Goal: Information Seeking & Learning: Learn about a topic

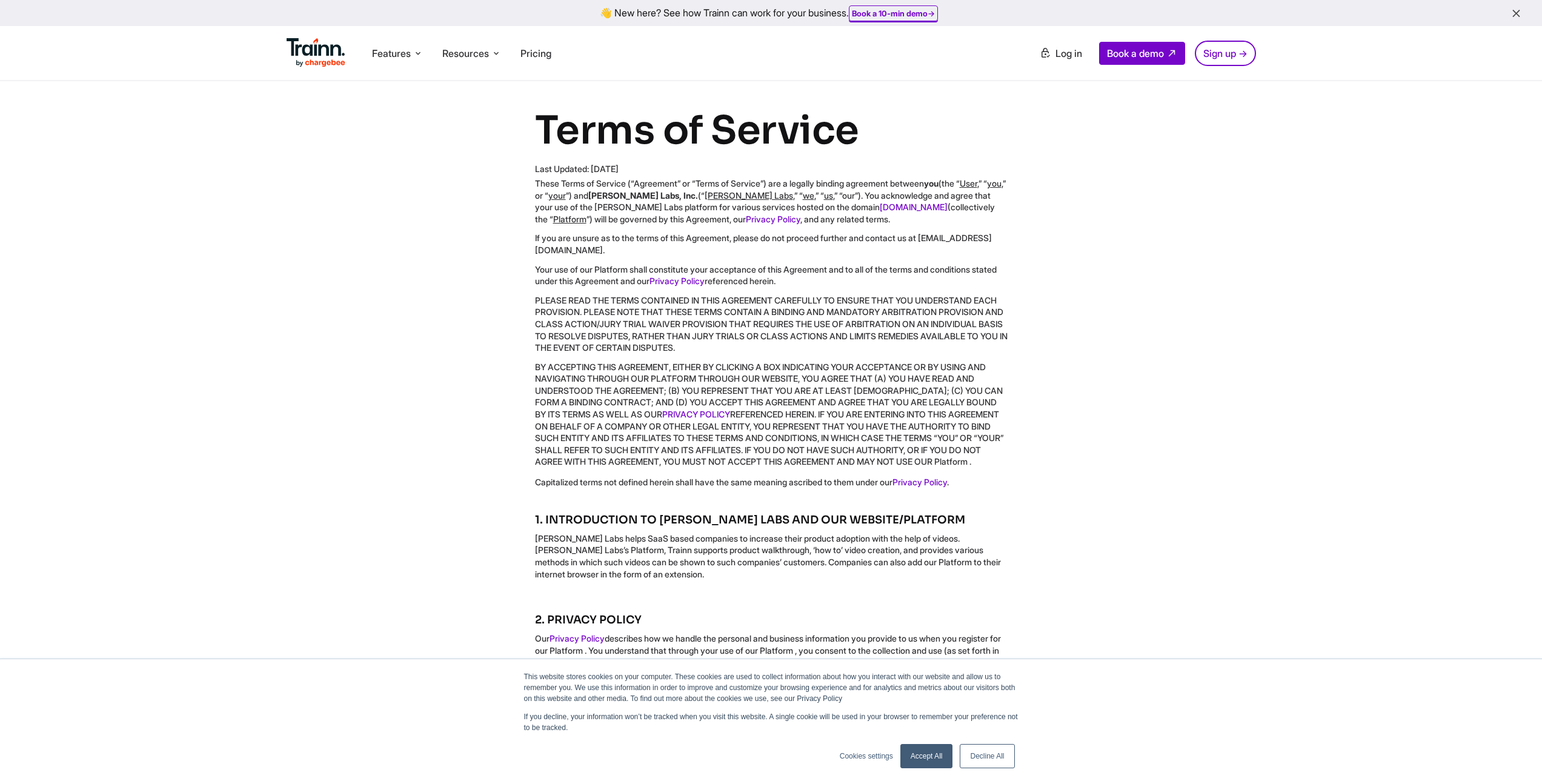
scroll to position [186, 0]
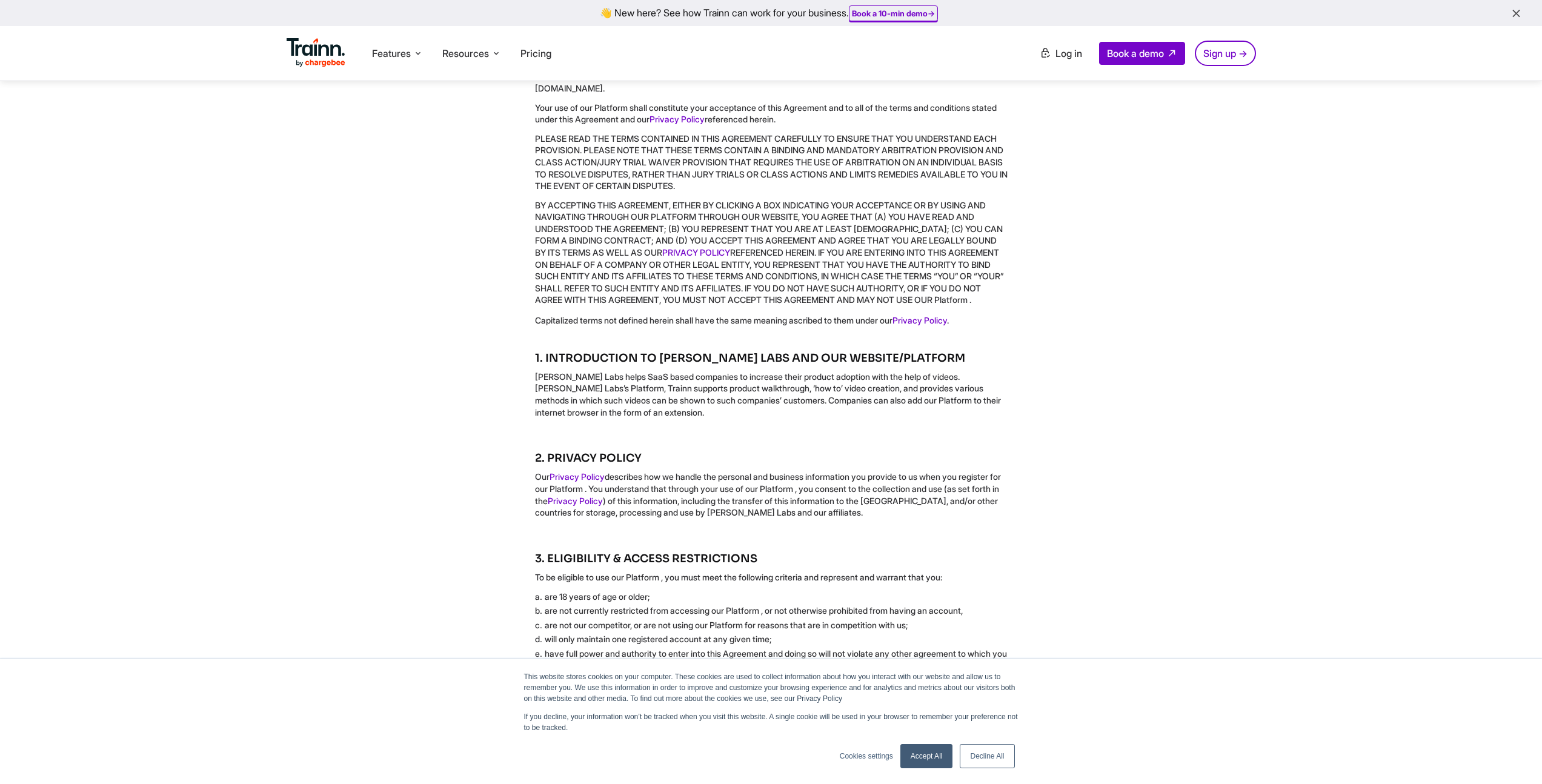
click at [984, 755] on link "Decline All" at bounding box center [986, 755] width 54 height 24
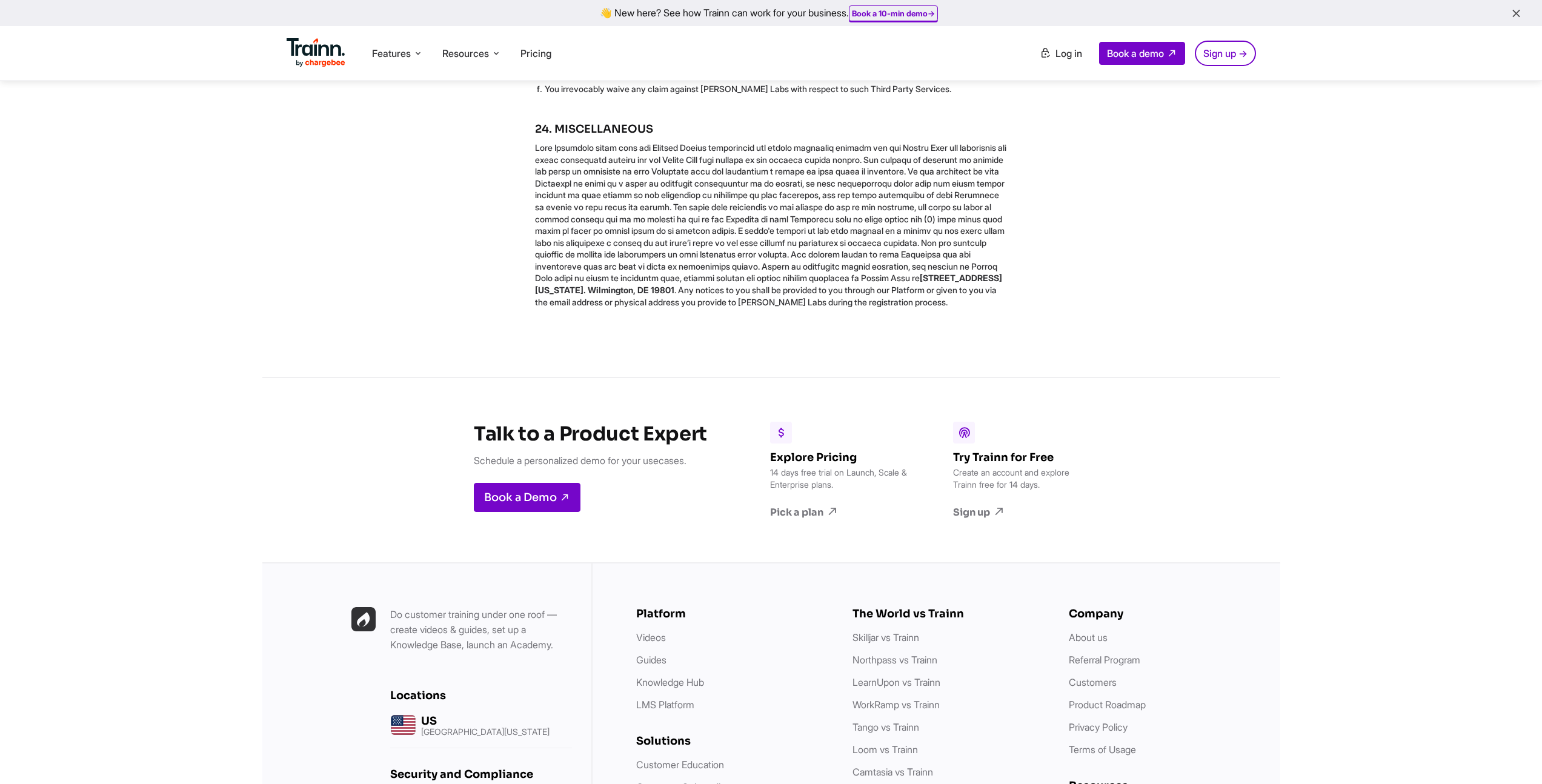
scroll to position [5717, 0]
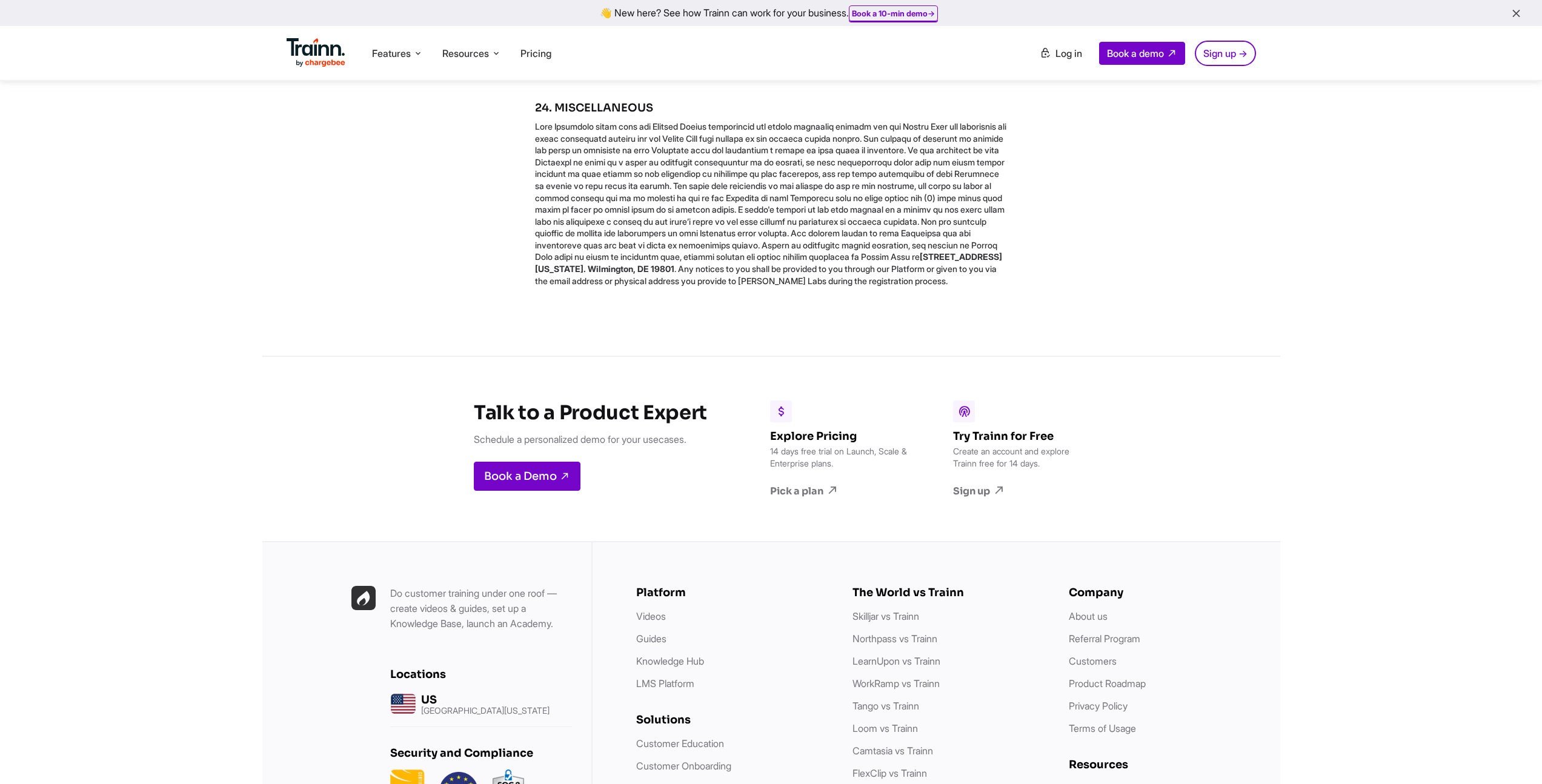
click at [610, 286] on p "[STREET_ADDRESS][US_STATE]. Wilmington, DE 19801 . Any notices to you shall be …" at bounding box center [771, 203] width 473 height 166
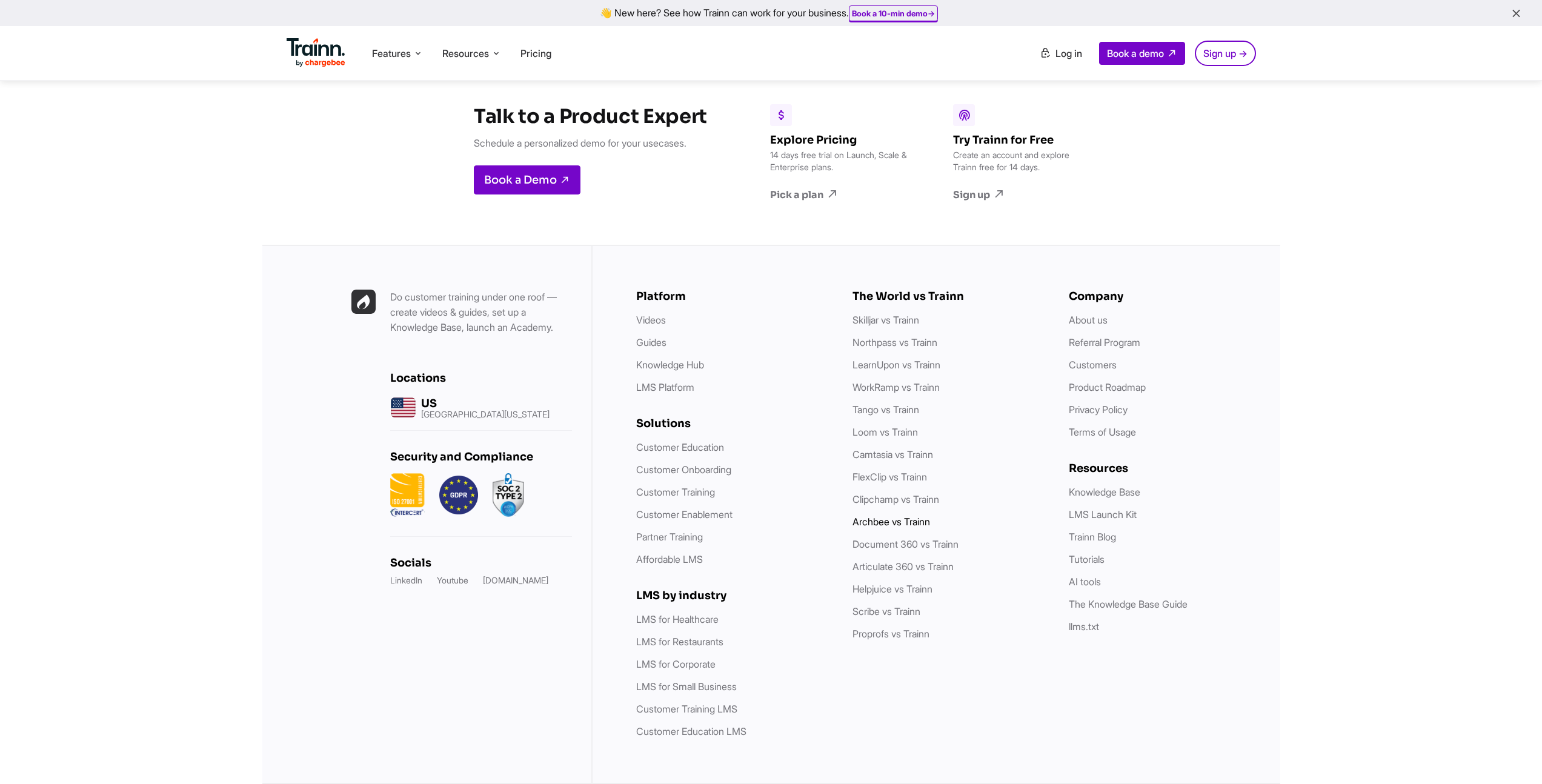
scroll to position [6120, 0]
click at [1115, 433] on link "Terms of Usage" at bounding box center [1102, 432] width 67 height 12
click at [1113, 427] on link "Terms of Usage" at bounding box center [1102, 432] width 67 height 12
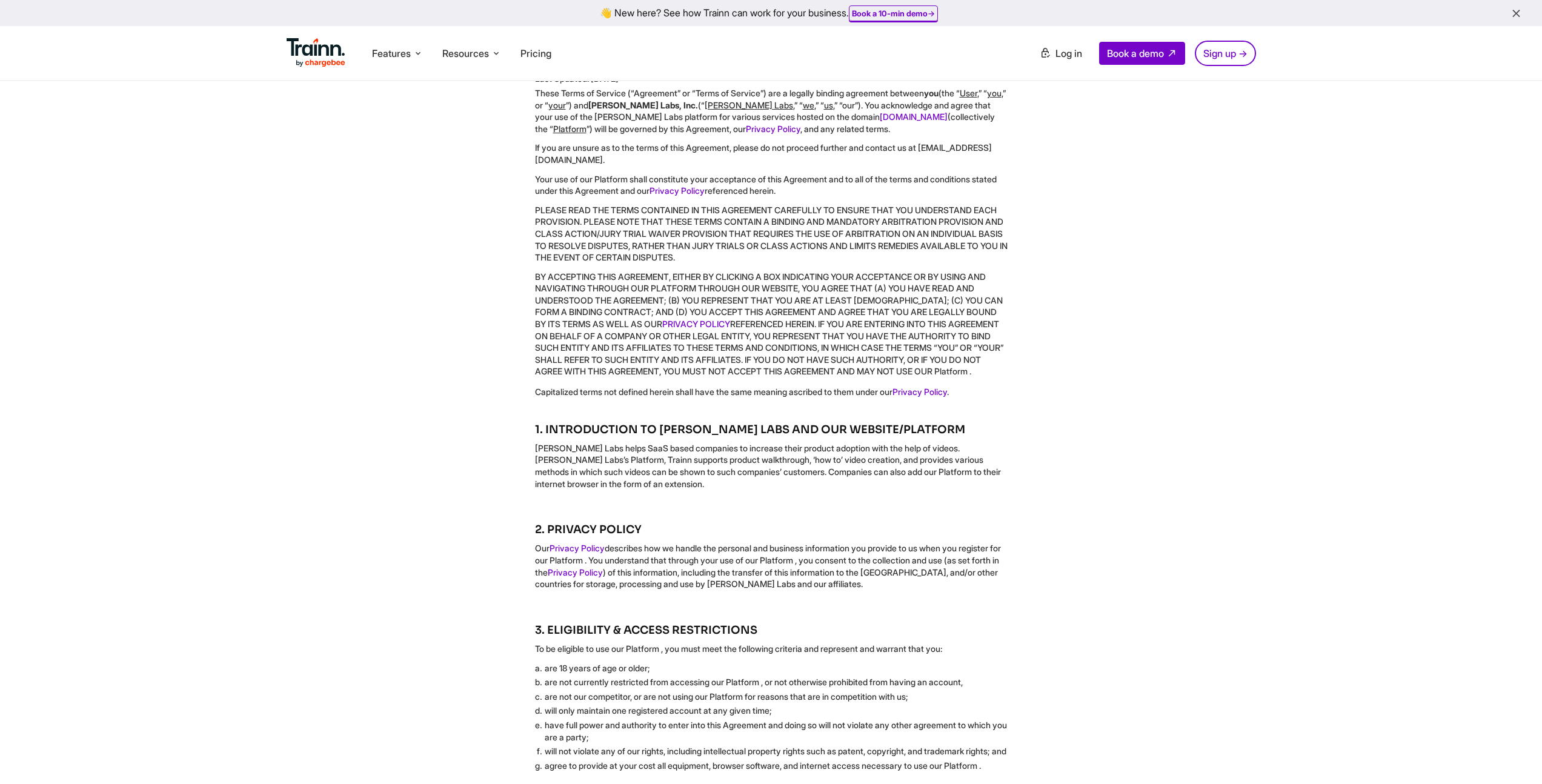
scroll to position [0, 0]
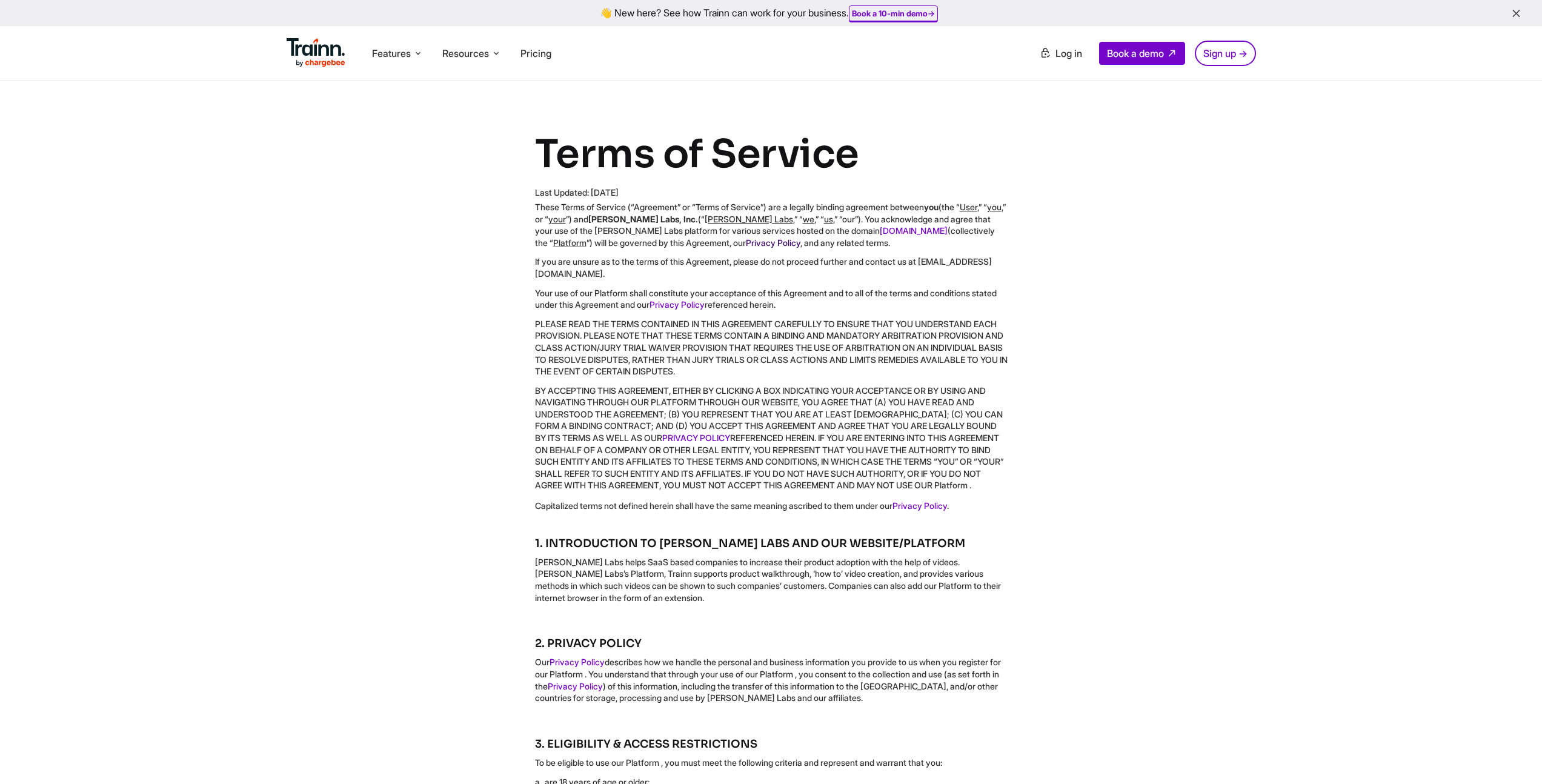
click at [771, 241] on link "Privacy Policy" at bounding box center [773, 242] width 54 height 10
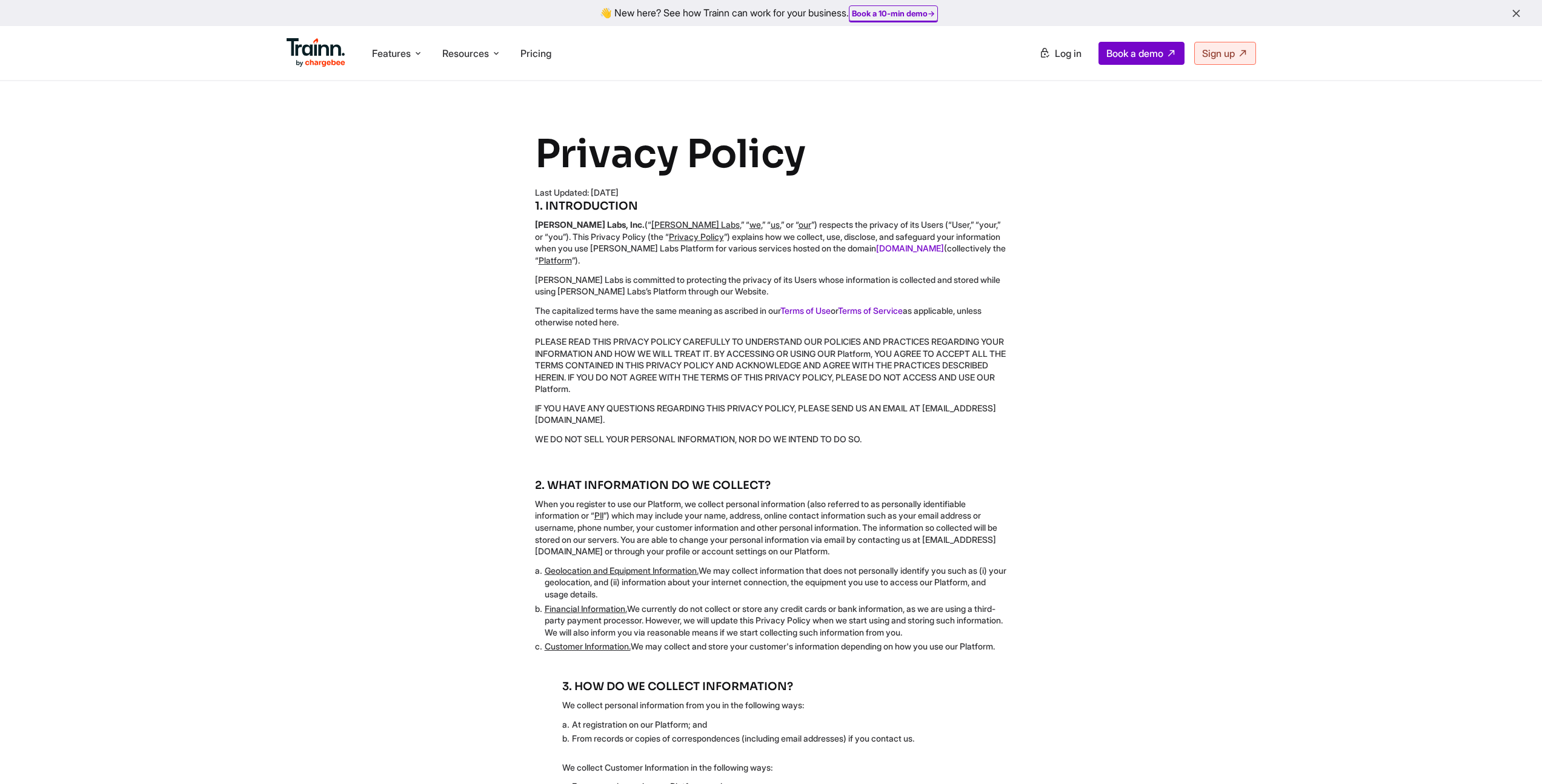
click at [572, 255] on u "Platform" at bounding box center [555, 260] width 33 height 10
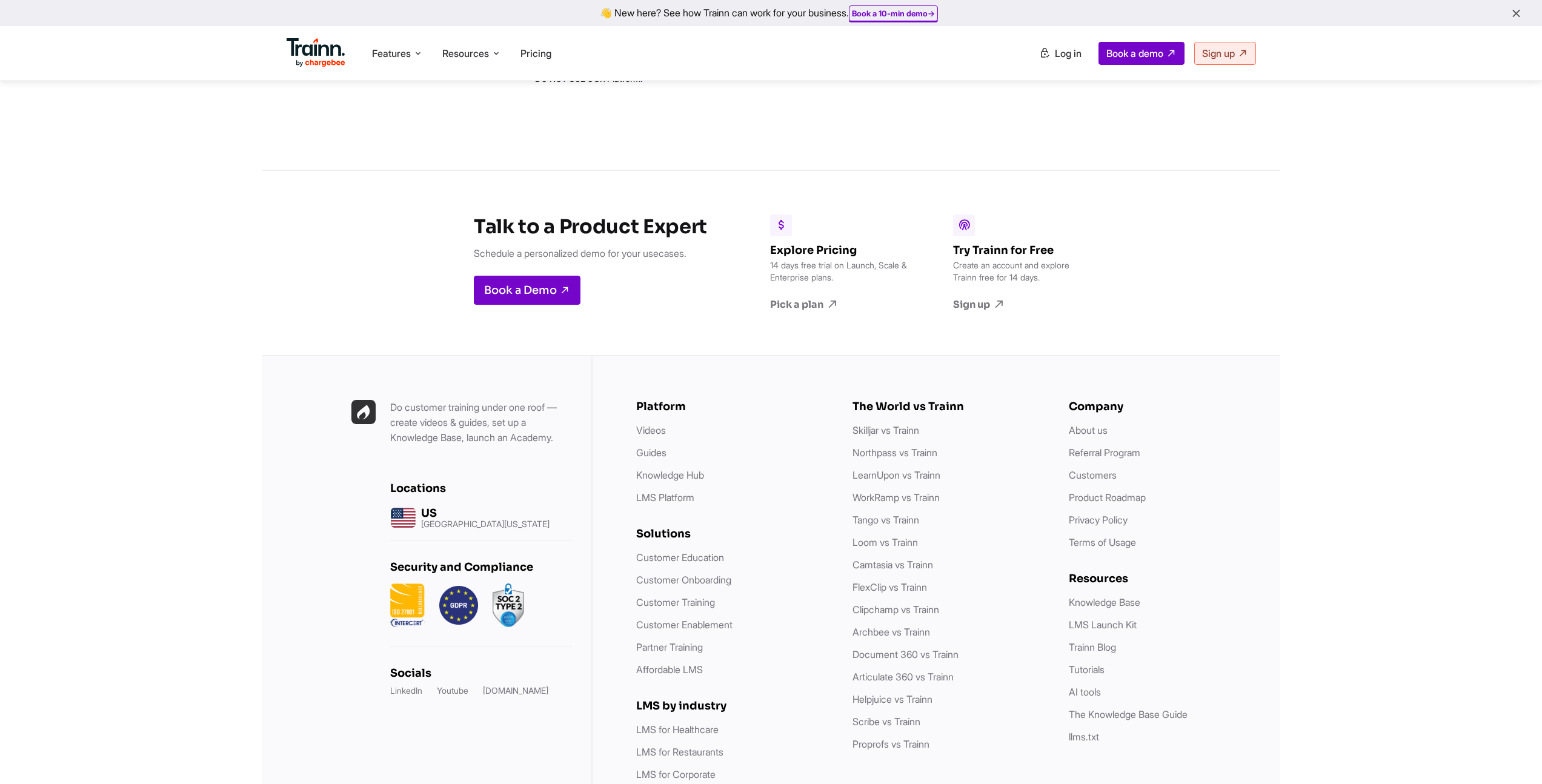
scroll to position [6656, 0]
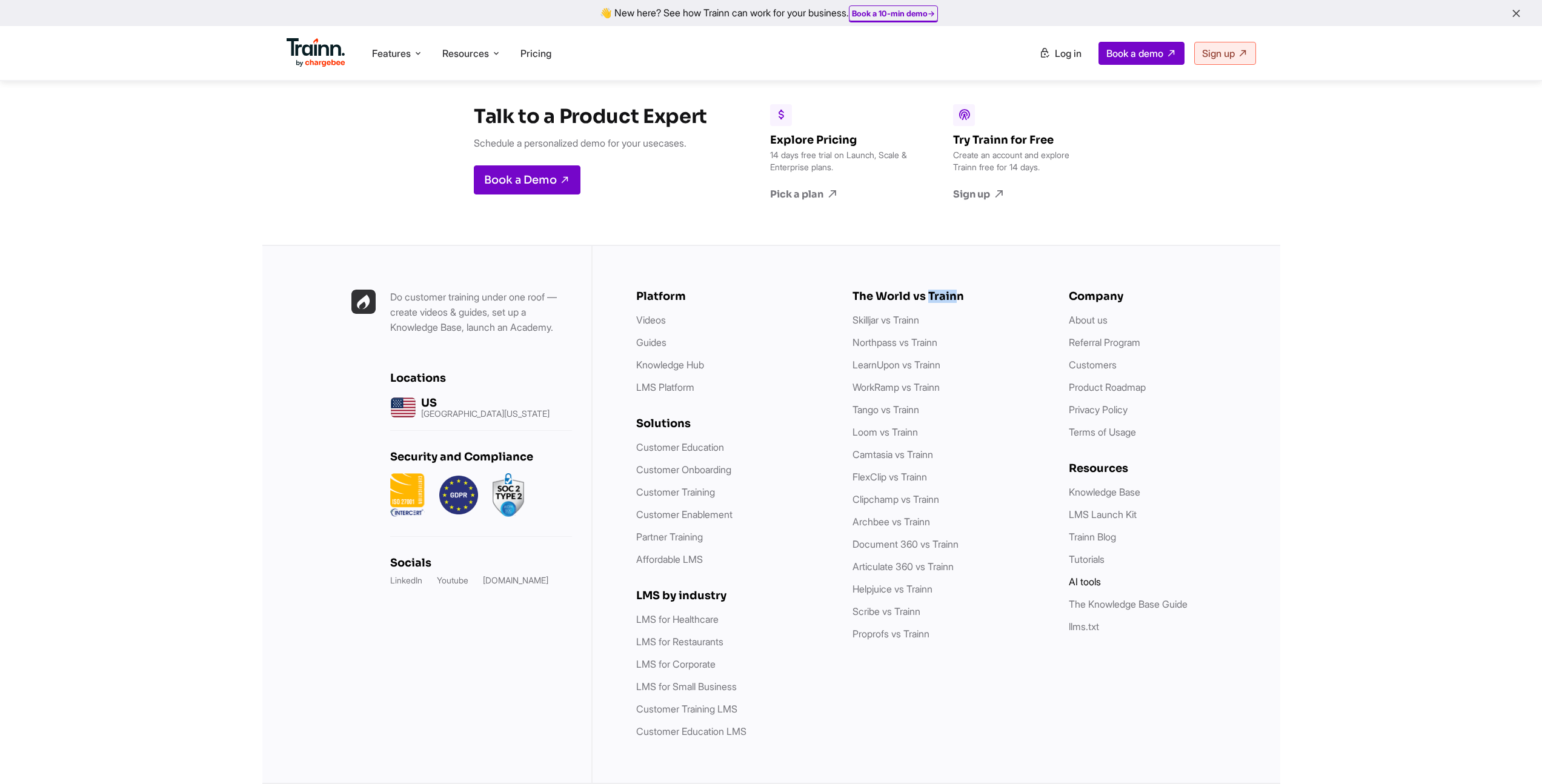
click at [1087, 585] on link "AI tools" at bounding box center [1084, 581] width 32 height 12
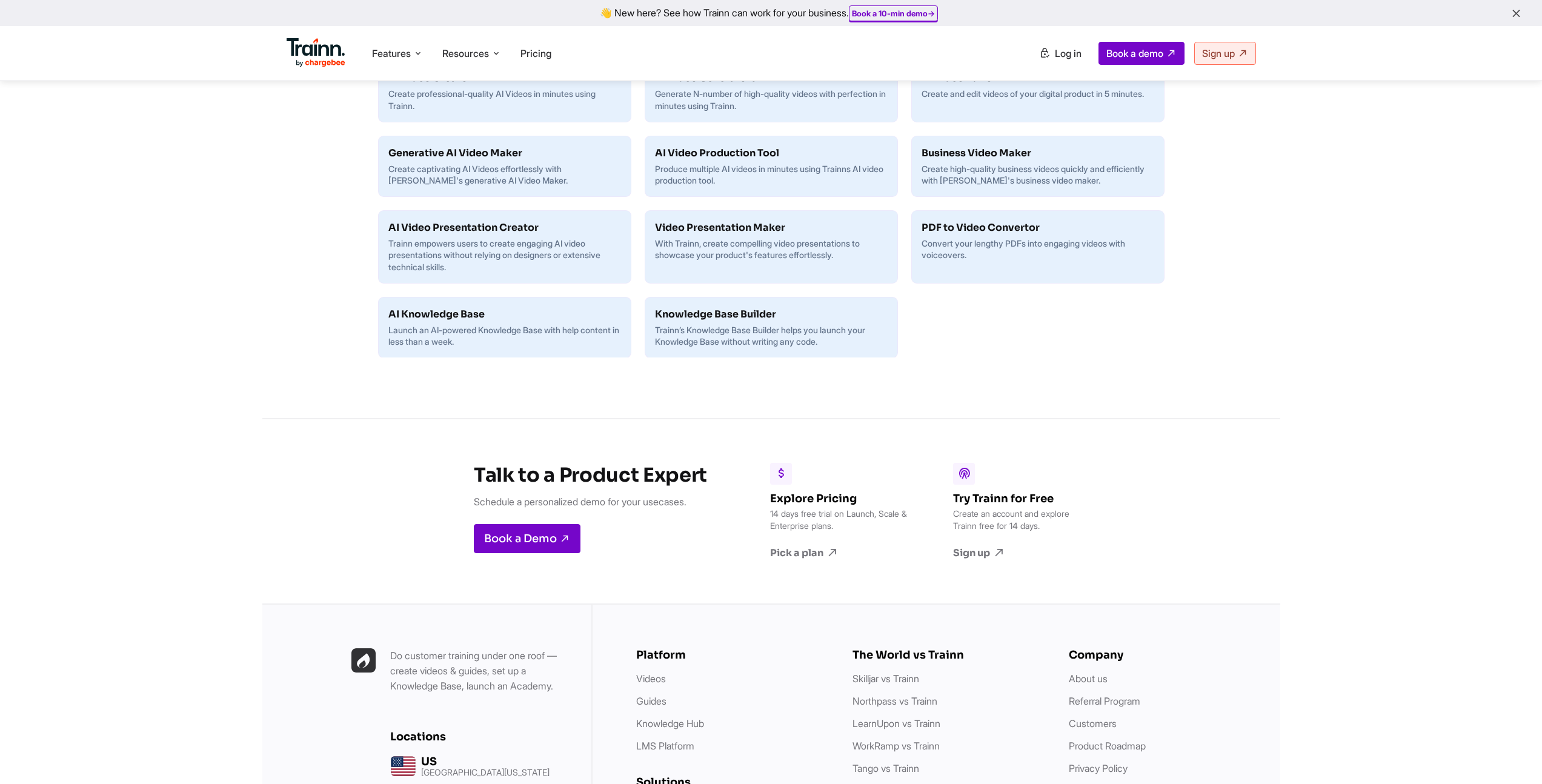
scroll to position [1144, 0]
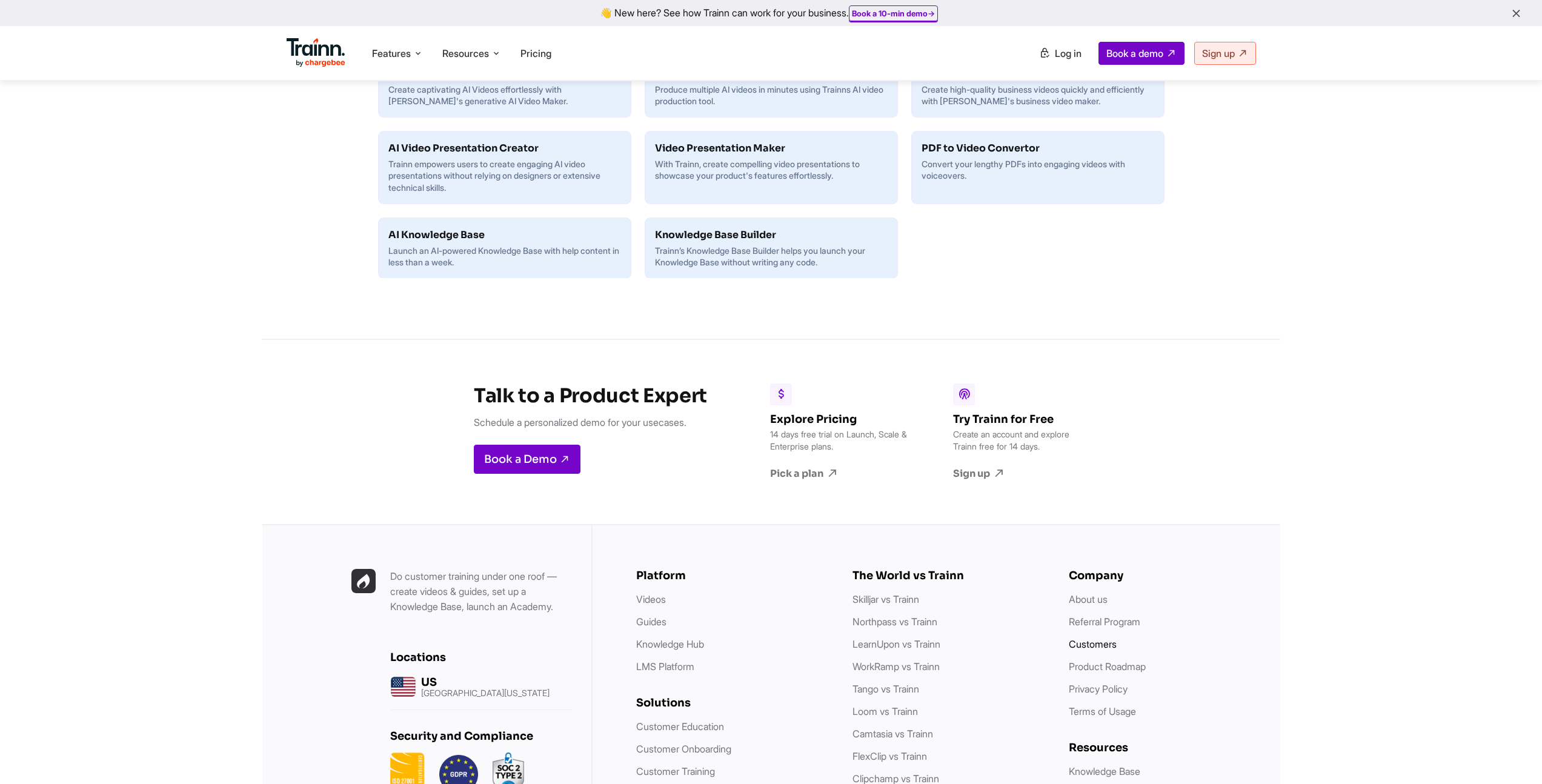
click at [1088, 650] on link "Customers" at bounding box center [1092, 644] width 48 height 12
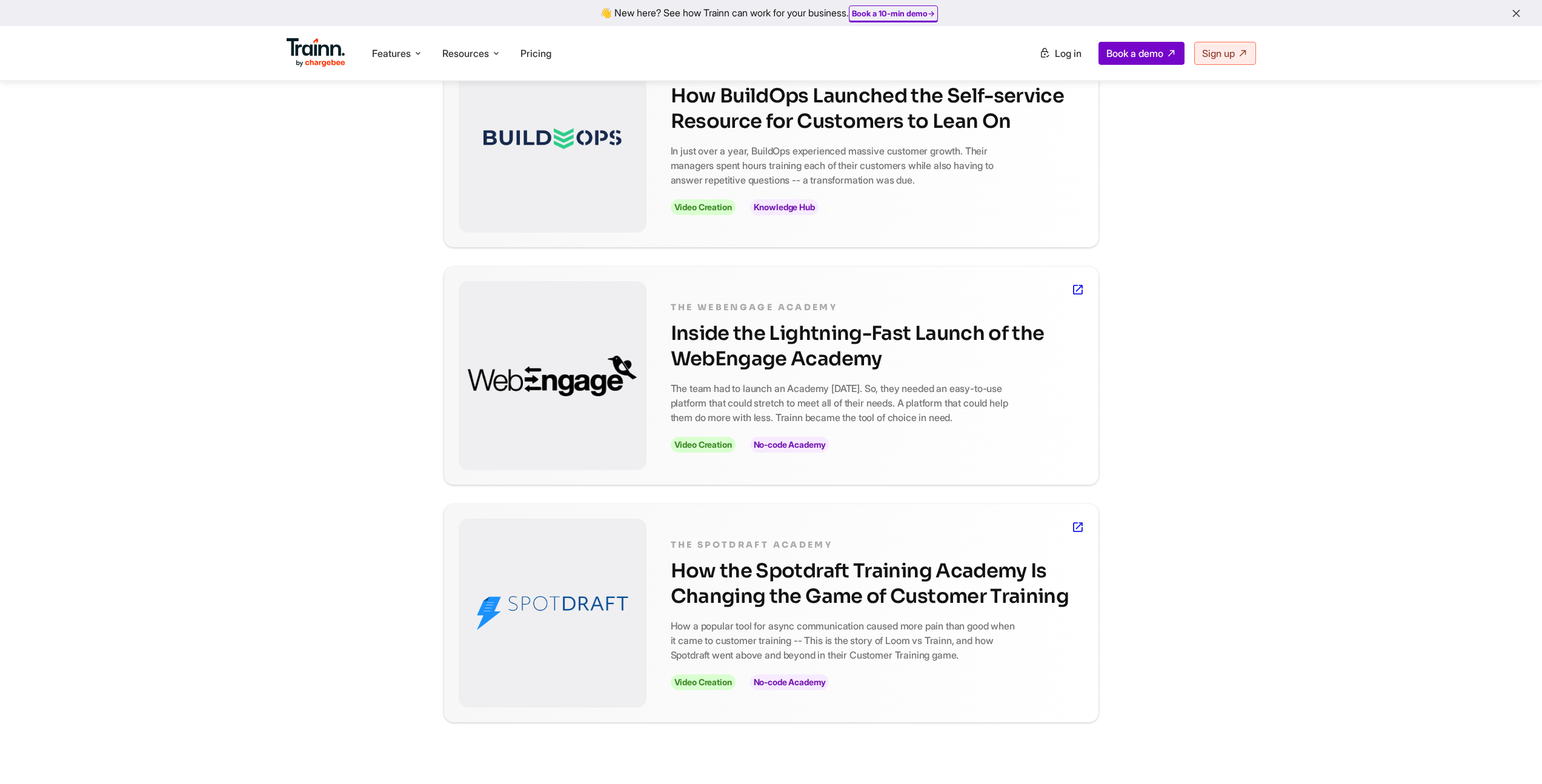
scroll to position [436, 0]
